Goal: Task Accomplishment & Management: Use online tool/utility

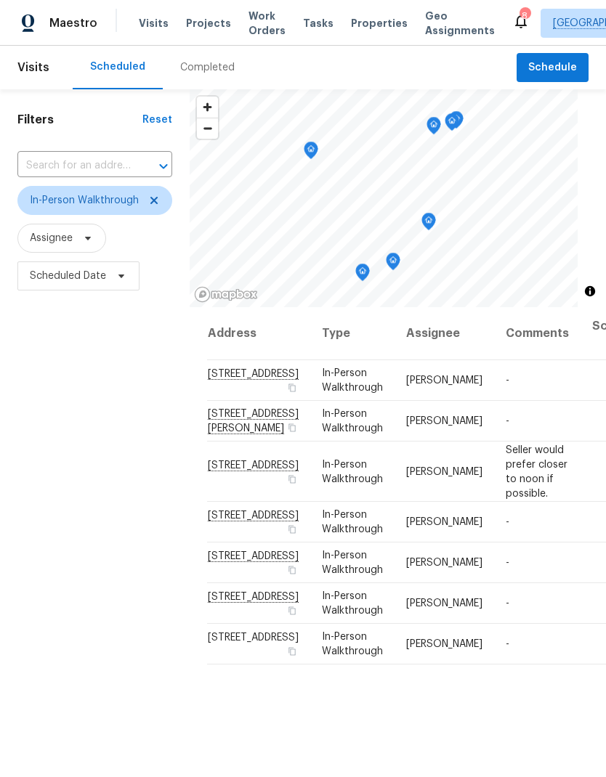
click at [204, 25] on span "Projects" at bounding box center [208, 23] width 45 height 15
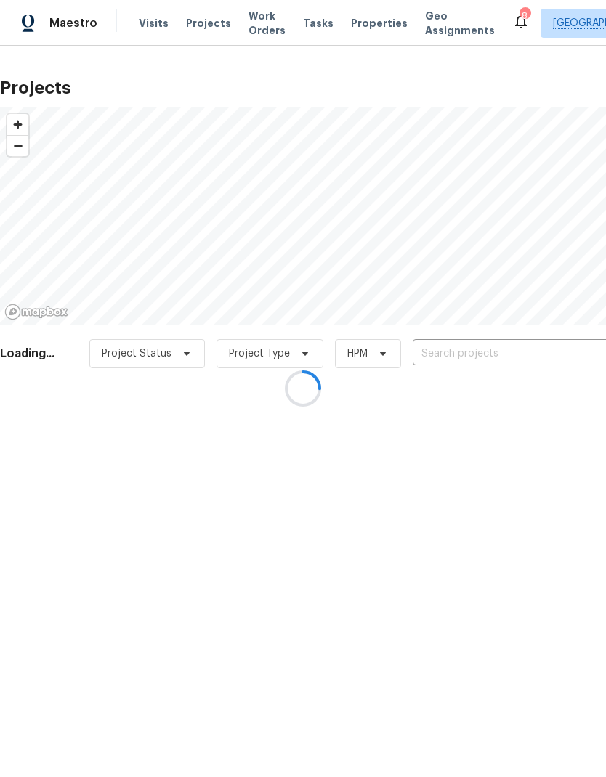
click at [488, 358] on div at bounding box center [303, 388] width 606 height 777
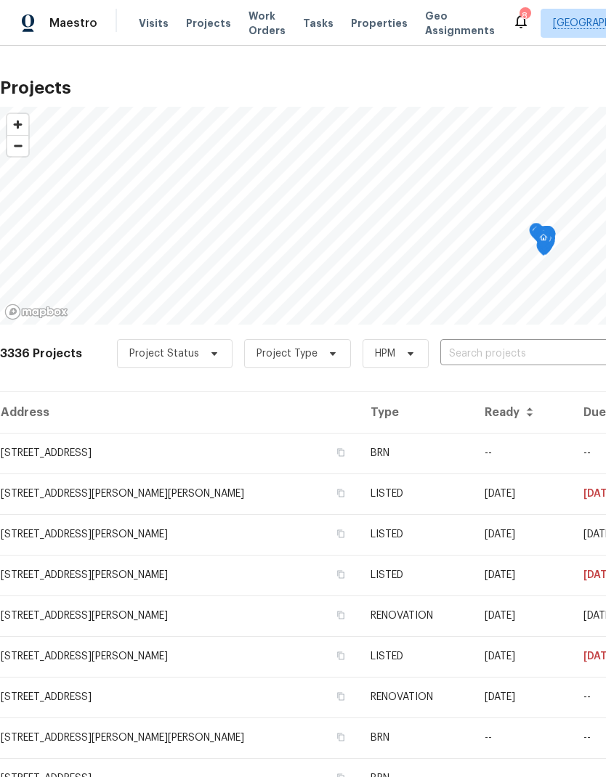
click at [483, 349] on input "text" at bounding box center [523, 354] width 166 height 23
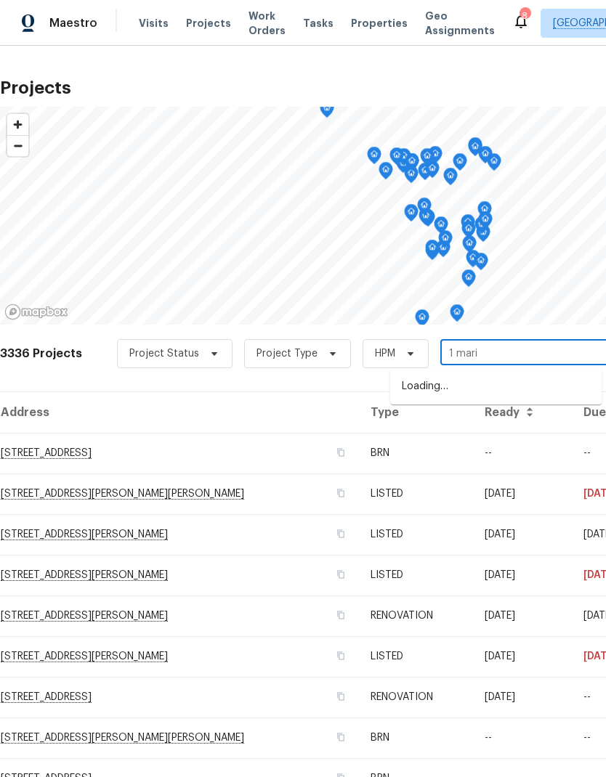
type input "1 [PERSON_NAME]"
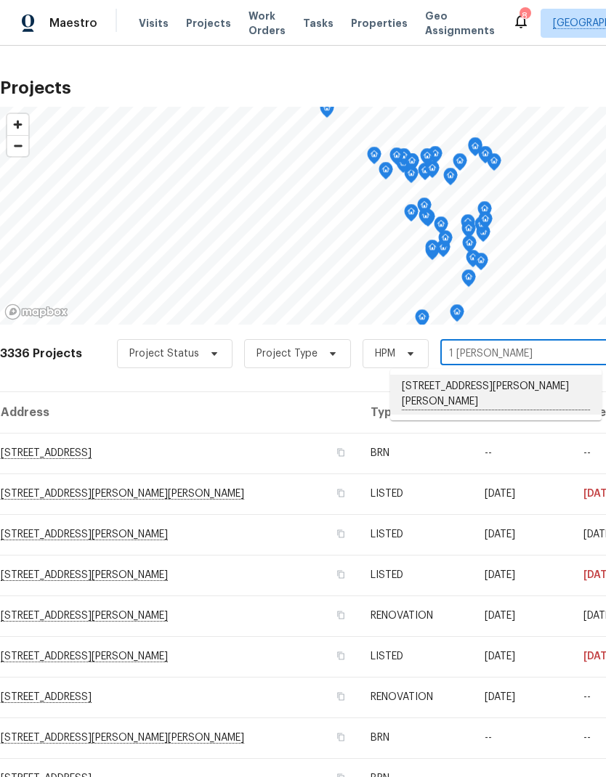
click at [478, 382] on li "[STREET_ADDRESS][PERSON_NAME][PERSON_NAME]" at bounding box center [495, 395] width 211 height 40
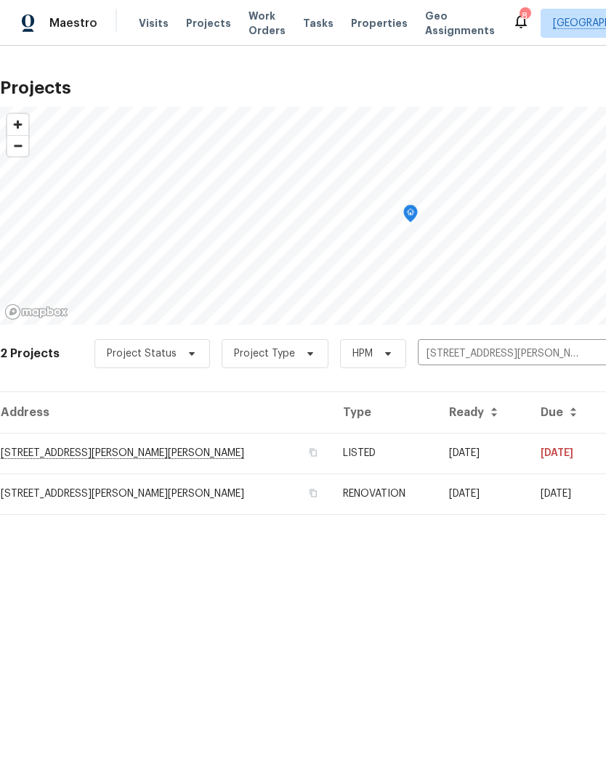
click at [145, 451] on td "[STREET_ADDRESS][PERSON_NAME][PERSON_NAME]" at bounding box center [165, 453] width 331 height 41
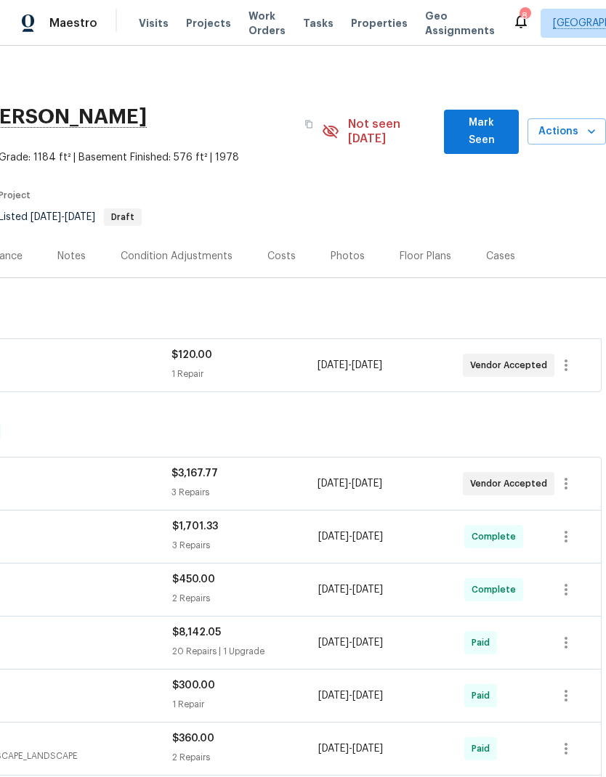
scroll to position [0, 215]
click at [579, 123] on span "Actions" at bounding box center [566, 132] width 55 height 18
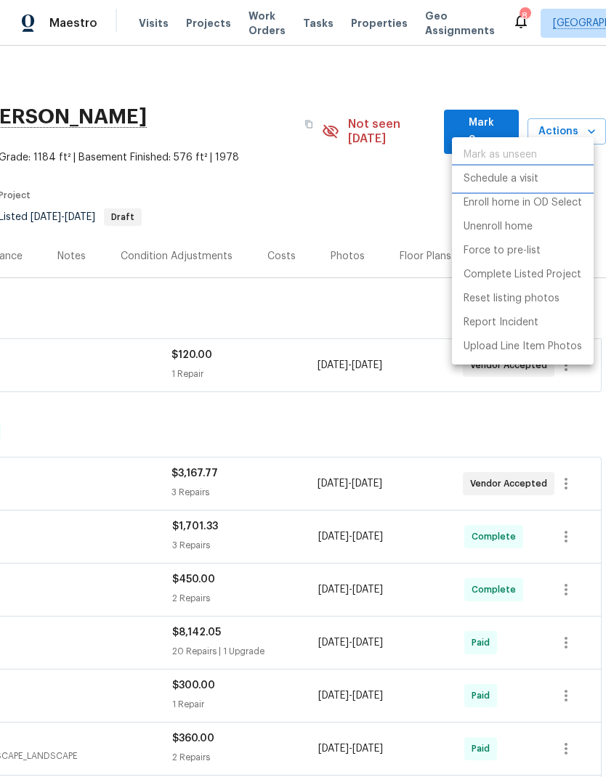
click at [524, 179] on p "Schedule a visit" at bounding box center [500, 178] width 75 height 15
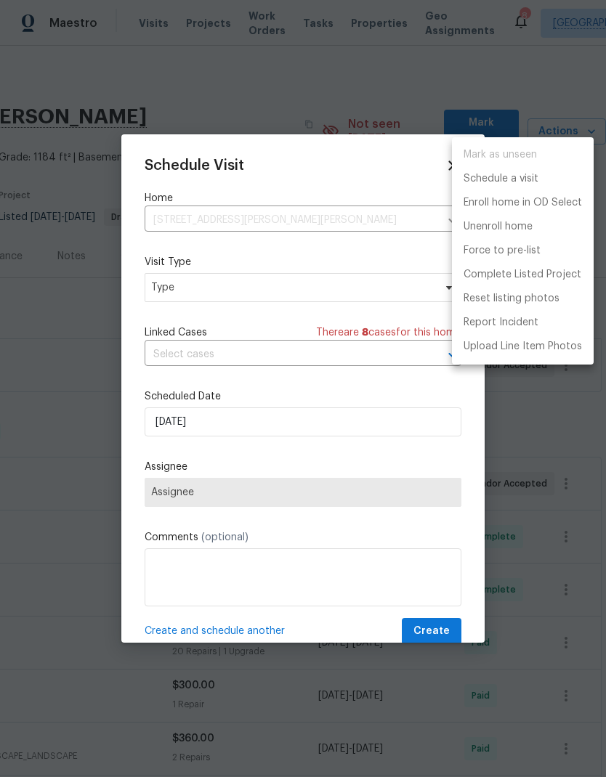
click at [229, 280] on div at bounding box center [303, 388] width 606 height 777
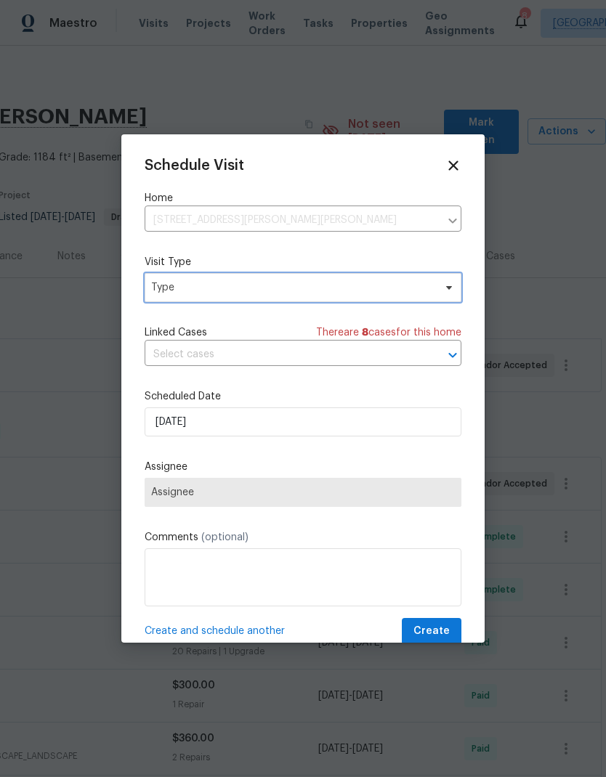
click at [217, 294] on span "Type" at bounding box center [292, 287] width 283 height 15
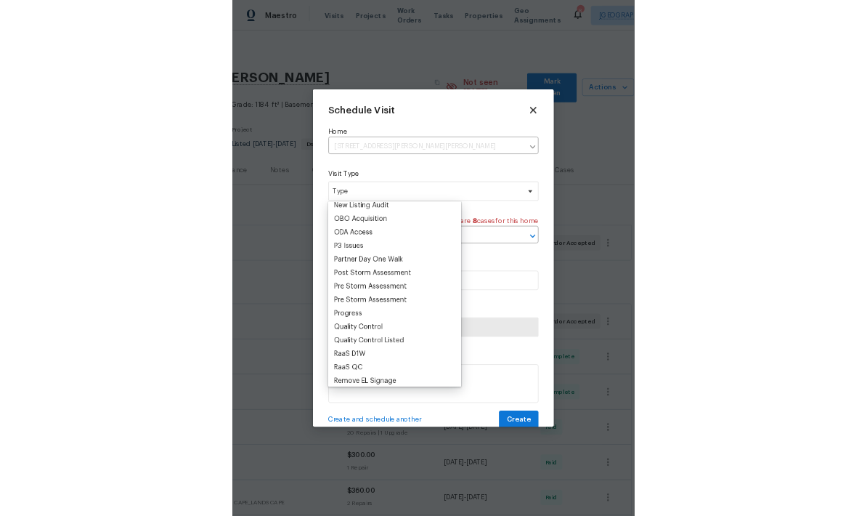
scroll to position [844, 0]
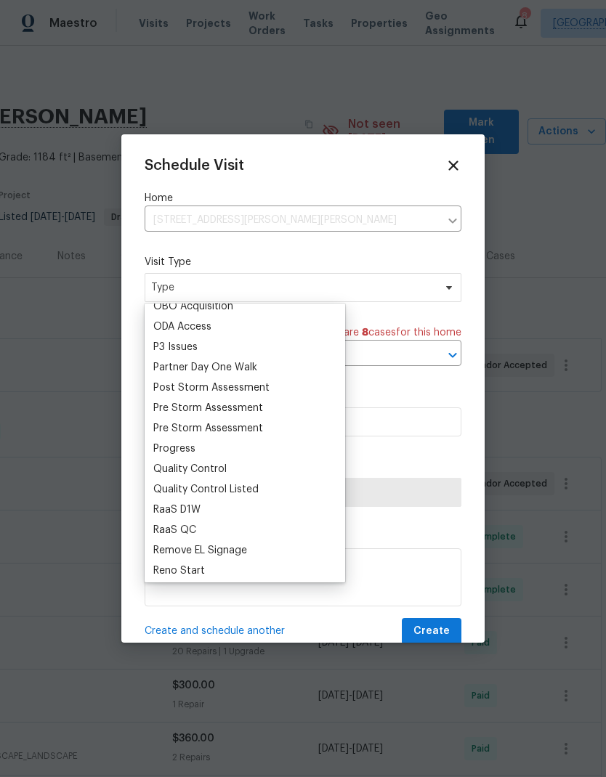
click at [187, 451] on div "Progress" at bounding box center [174, 449] width 42 height 15
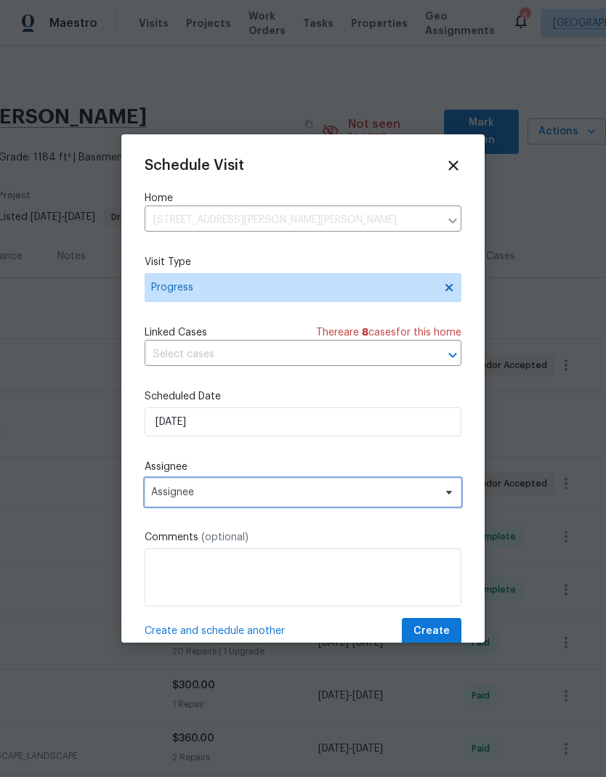
click at [204, 492] on span "Assignee" at bounding box center [293, 493] width 285 height 12
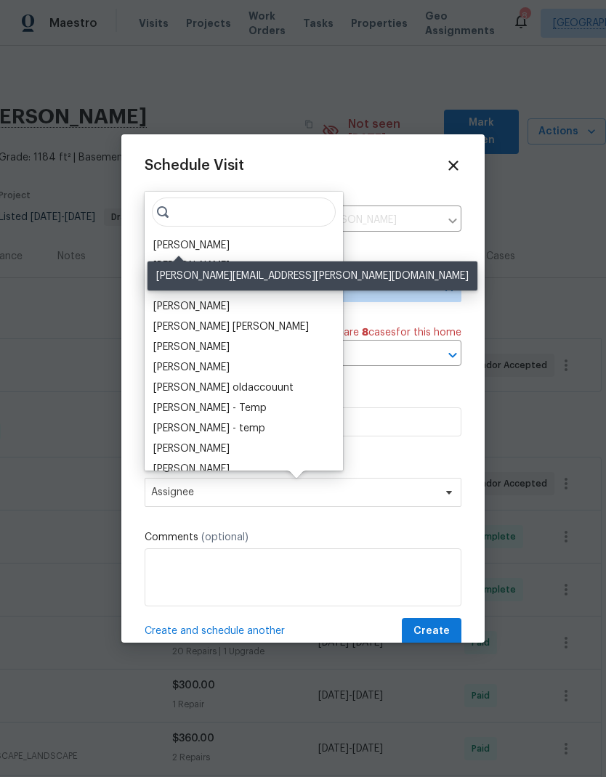
click at [201, 251] on div "[PERSON_NAME]" at bounding box center [191, 245] width 76 height 15
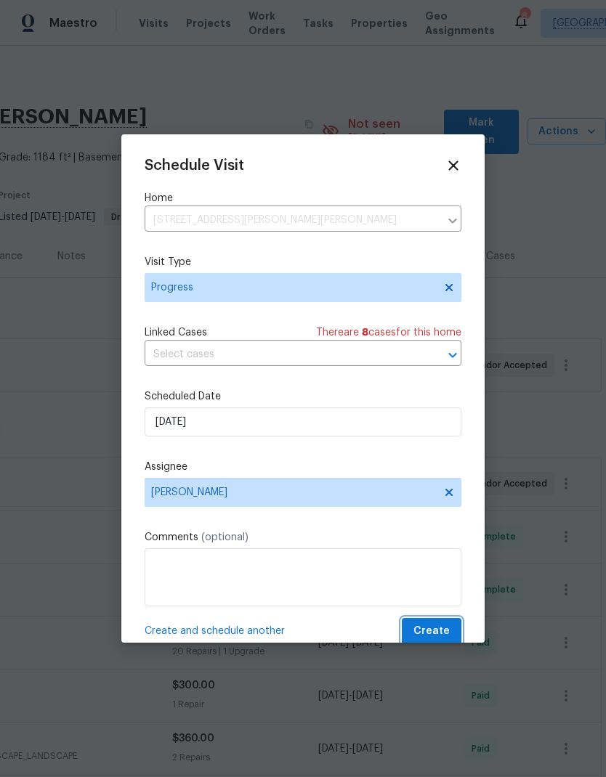
click at [442, 635] on span "Create" at bounding box center [431, 631] width 36 height 18
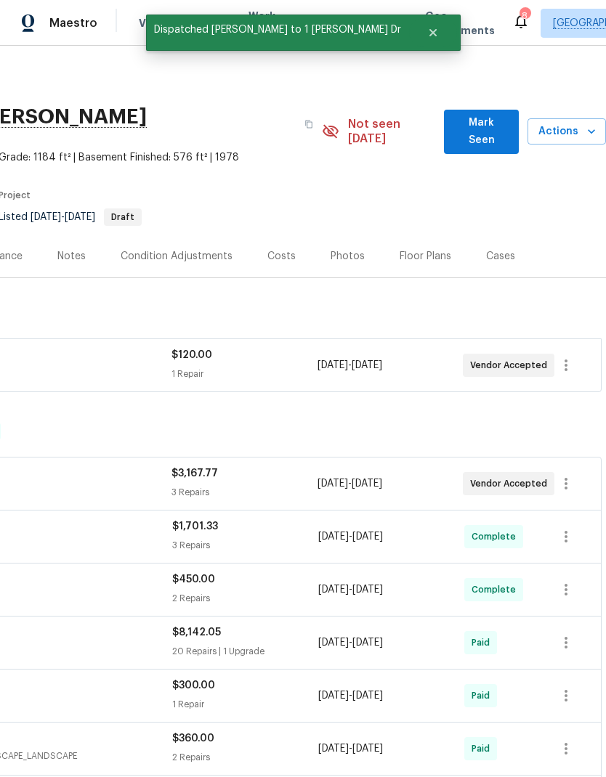
scroll to position [0, 0]
